Goal: Information Seeking & Learning: Learn about a topic

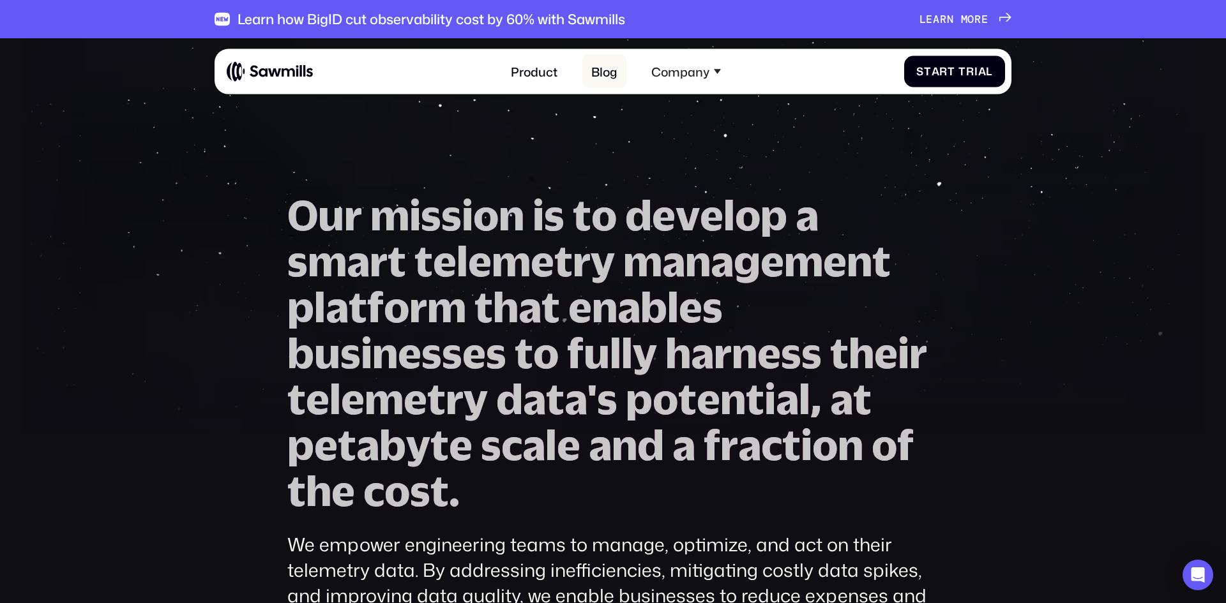
click at [602, 76] on link "Blog" at bounding box center [604, 71] width 45 height 33
